Goal: Transaction & Acquisition: Purchase product/service

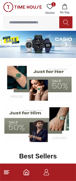
click at [8, 172] on line at bounding box center [6, 172] width 4 height 0
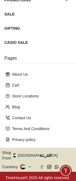
scroll to position [113, 0]
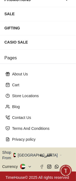
click at [28, 154] on button "Shop From [GEOGRAPHIC_DATA]" at bounding box center [31, 155] width 59 height 11
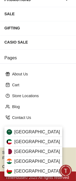
click at [41, 127] on div "[GEOGRAPHIC_DATA] [GEOGRAPHIC_DATA] [GEOGRAPHIC_DATA] [GEOGRAPHIC_DATA] [GEOGRA…" at bounding box center [33, 152] width 58 height 50
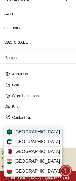
click at [37, 130] on span "[GEOGRAPHIC_DATA]" at bounding box center [37, 132] width 46 height 7
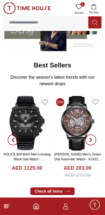
click at [10, 9] on img at bounding box center [26, 8] width 47 height 12
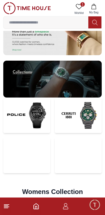
scroll to position [1096, 0]
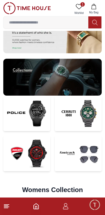
click at [31, 146] on img at bounding box center [26, 153] width 47 height 36
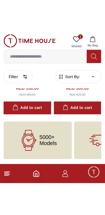
scroll to position [565, 0]
